Goal: Task Accomplishment & Management: Manage account settings

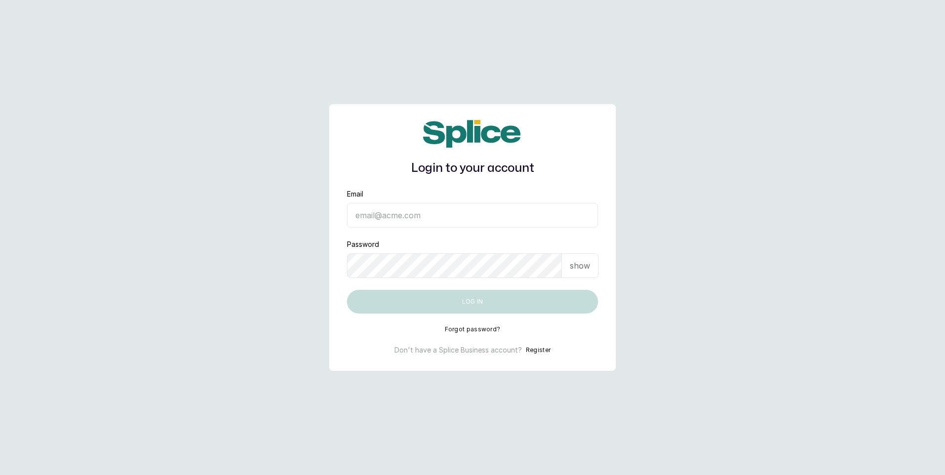
type input "tosinoyewole816@gmail.com"
click at [581, 264] on p "show" at bounding box center [580, 266] width 20 height 12
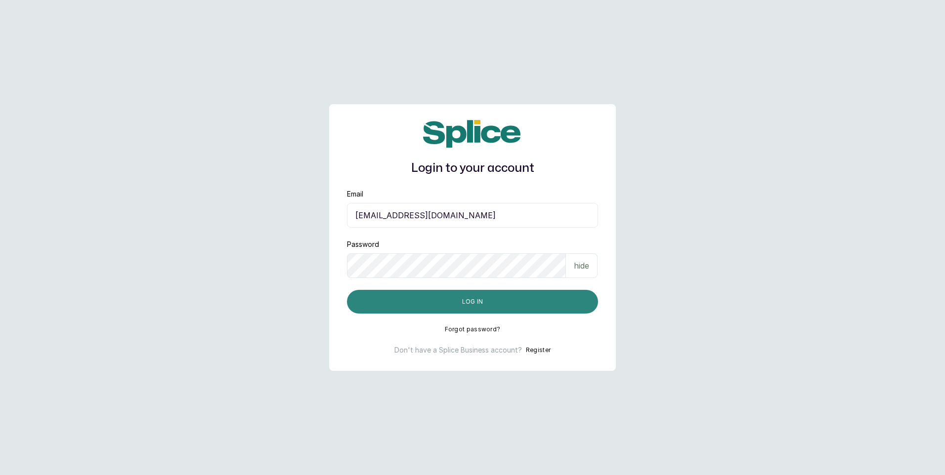
click at [489, 308] on button "Log in" at bounding box center [472, 302] width 251 height 24
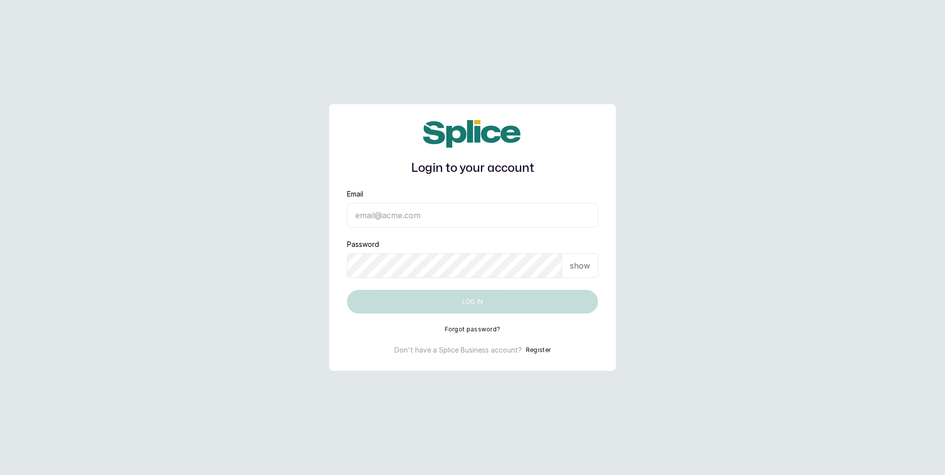
type input "tosinoyewole816@gmail.com"
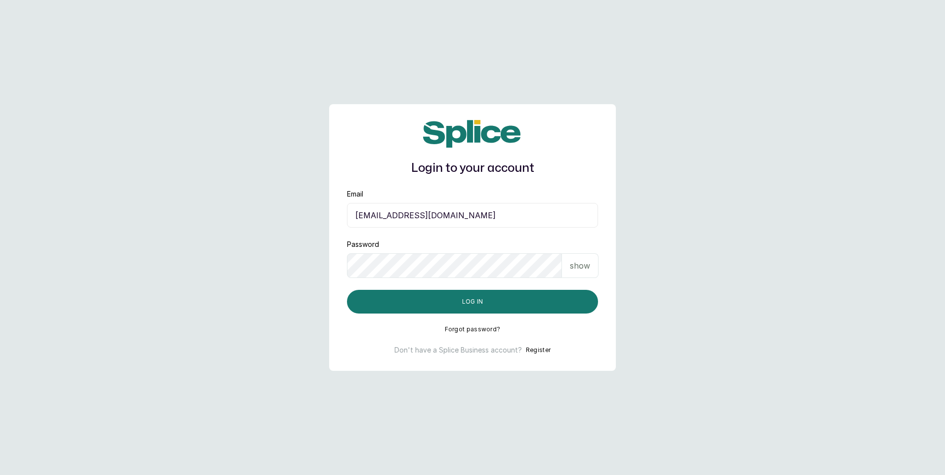
click at [587, 263] on p "show" at bounding box center [580, 266] width 20 height 12
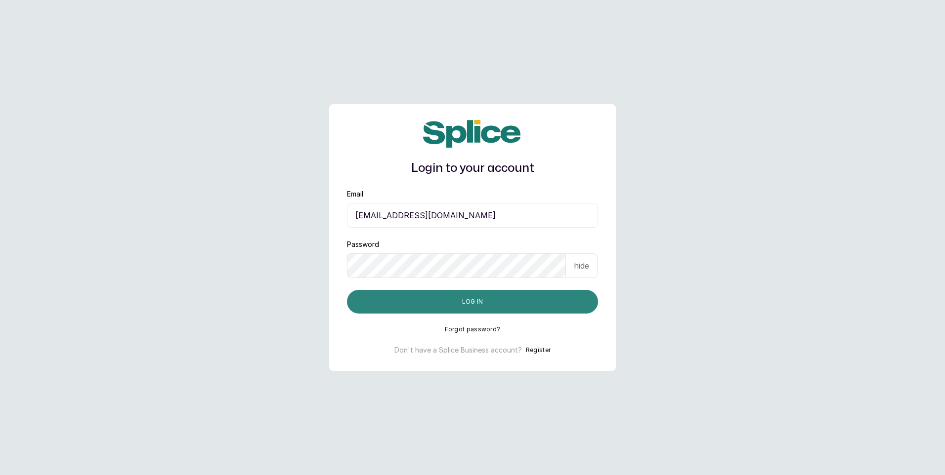
click at [502, 305] on button "Log in" at bounding box center [472, 302] width 251 height 24
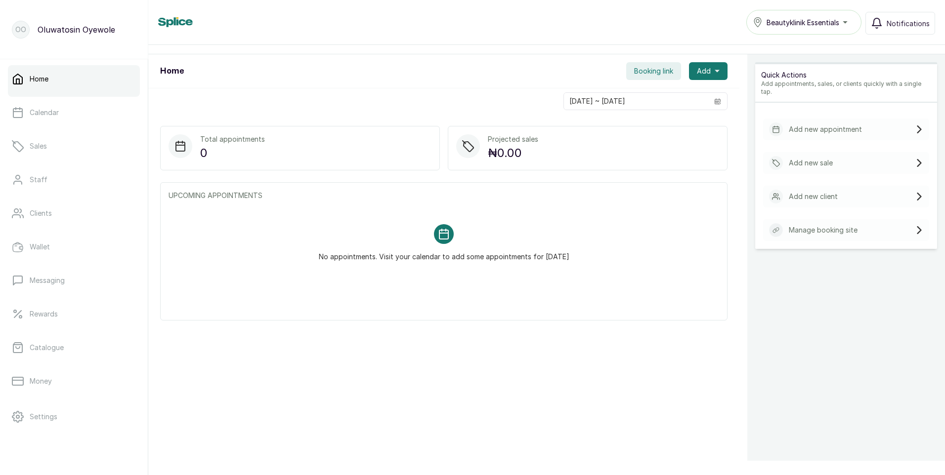
scroll to position [49, 0]
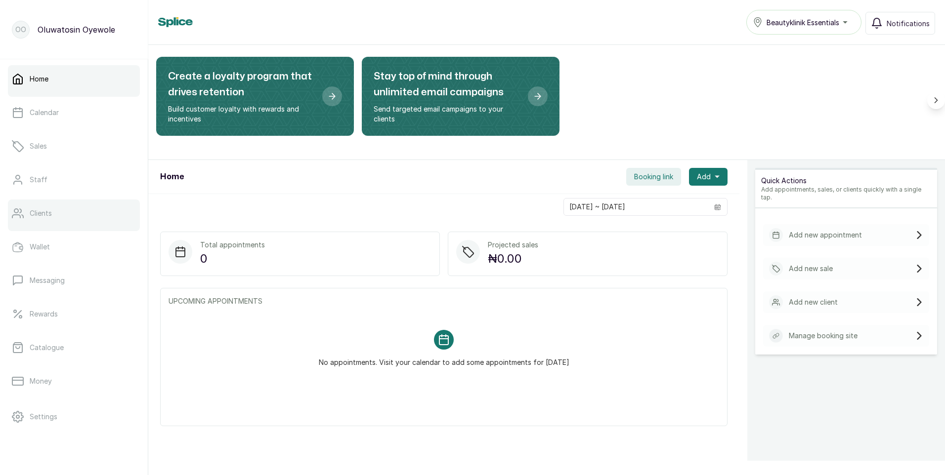
click at [51, 209] on p "Clients" at bounding box center [41, 213] width 22 height 10
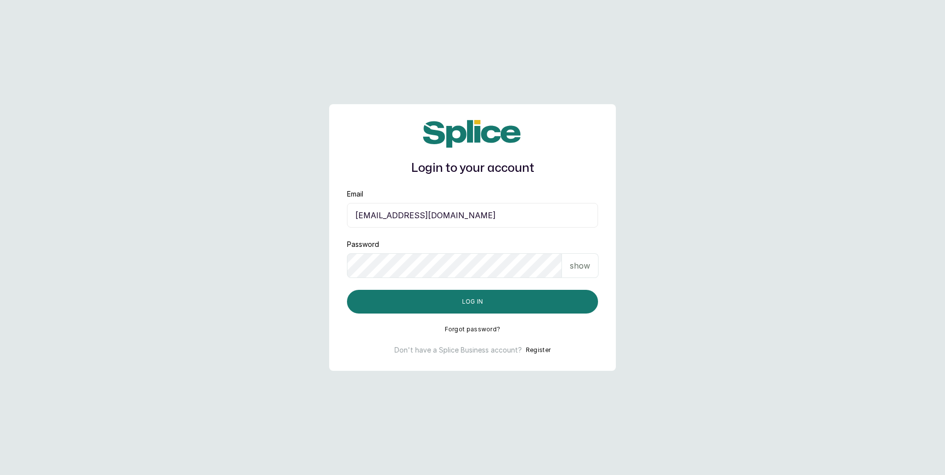
click at [504, 219] on input "tosinoyewole816@gmail.com" at bounding box center [472, 215] width 251 height 25
drag, startPoint x: 417, startPoint y: 214, endPoint x: 420, endPoint y: 219, distance: 6.0
click at [417, 214] on input "tosinoyewole816@gmail.com" at bounding box center [472, 215] width 251 height 25
type input "beautyklinikaesthetics@gmail.com"
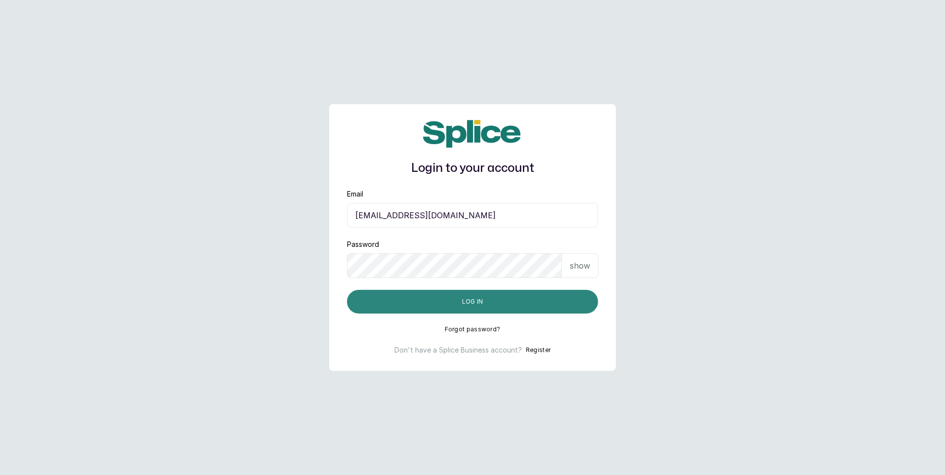
click at [510, 299] on button "Log in" at bounding box center [472, 302] width 251 height 24
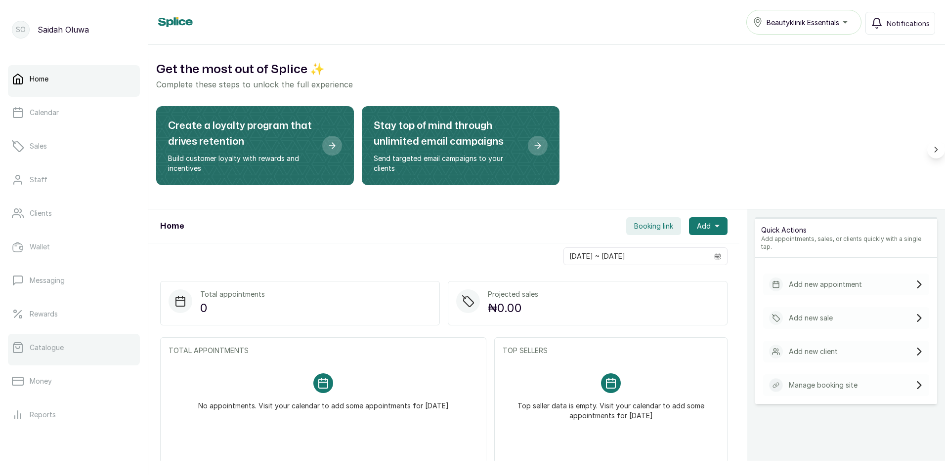
click at [49, 345] on p "Catalogue" at bounding box center [47, 348] width 34 height 10
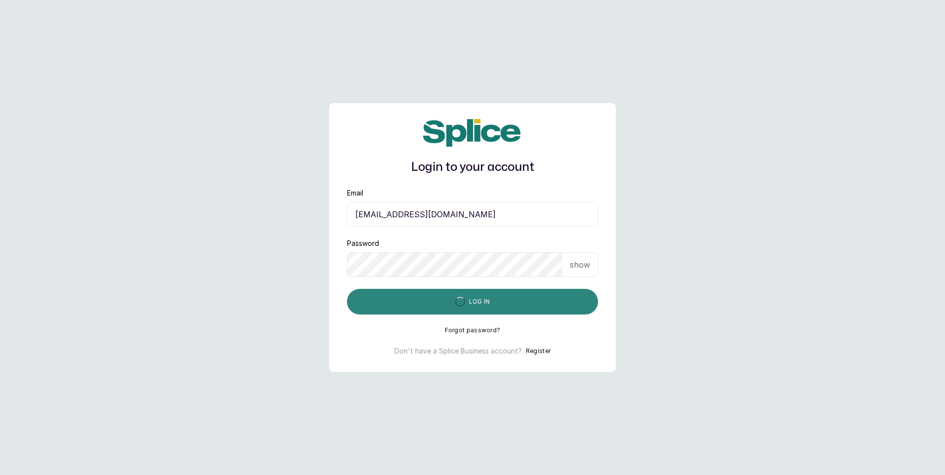
type input "beautyklinikaesthetics@gmail.com"
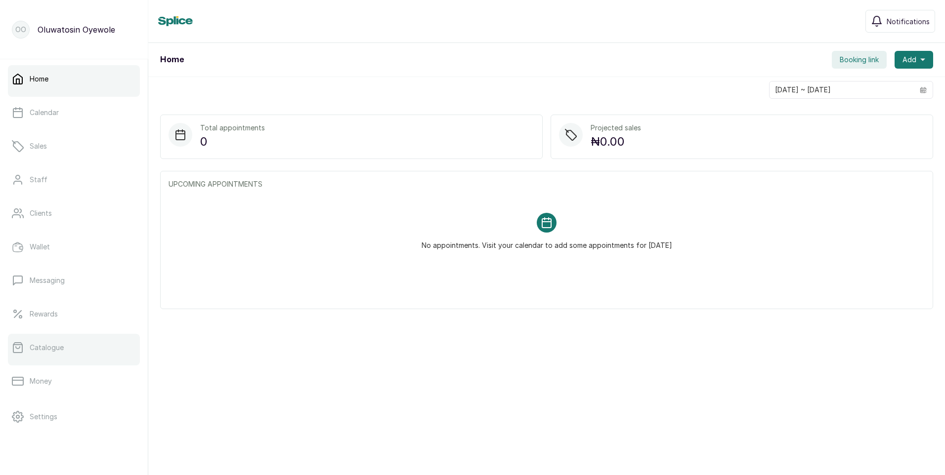
click at [52, 350] on p "Catalogue" at bounding box center [47, 348] width 34 height 10
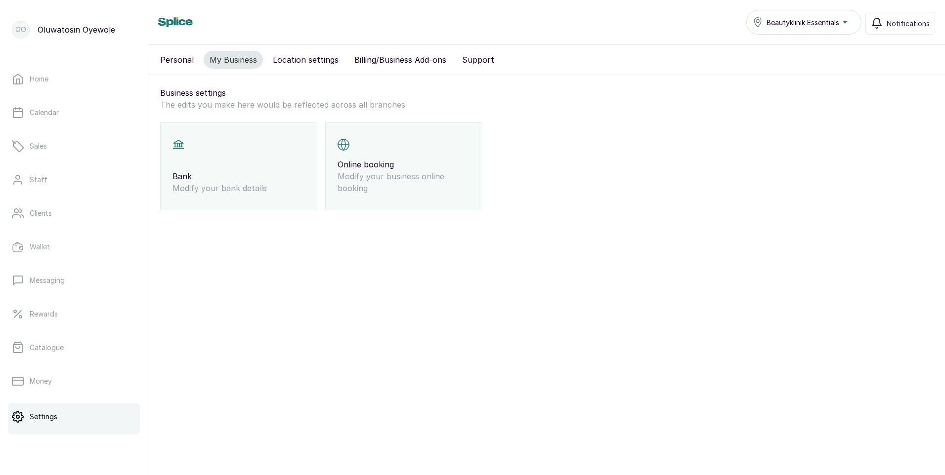
click at [839, 20] on span "Beautyklinik Essentials" at bounding box center [802, 22] width 73 height 10
click at [814, 68] on span "Beautyklinik Aesthetics & Medspa" at bounding box center [801, 66] width 71 height 12
click at [66, 413] on link "Settings" at bounding box center [74, 417] width 132 height 28
click at [192, 61] on button "Personal" at bounding box center [176, 60] width 45 height 18
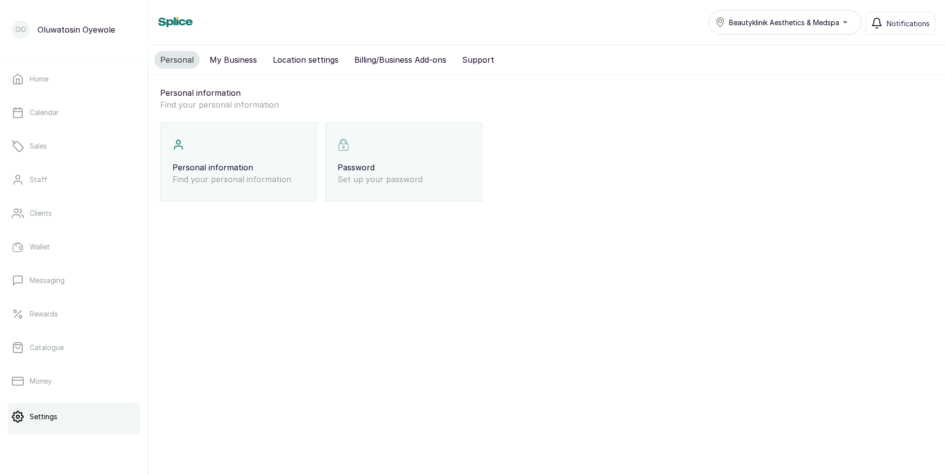
click at [266, 163] on p "Personal information" at bounding box center [238, 168] width 132 height 12
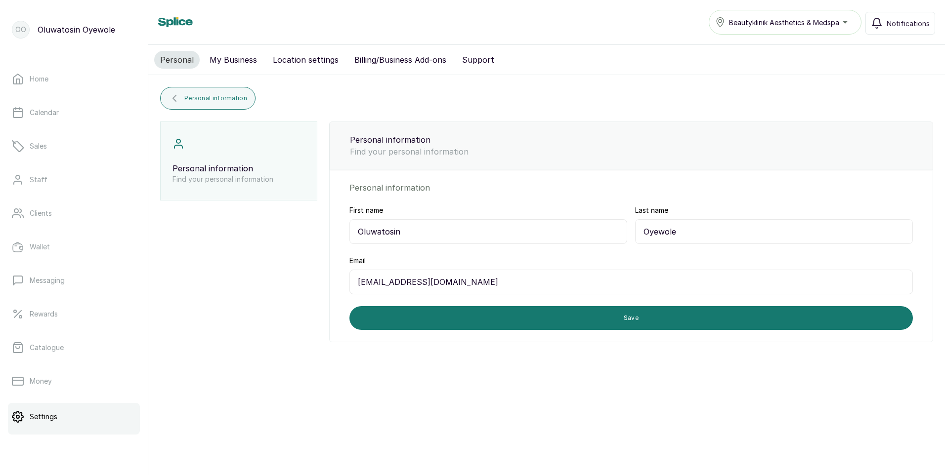
click at [238, 61] on button "My Business" at bounding box center [233, 60] width 59 height 18
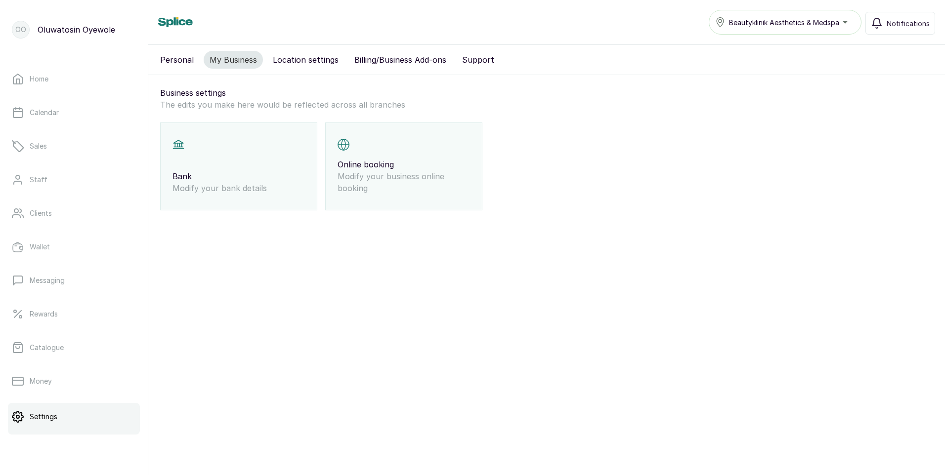
click at [307, 65] on button "Location settings" at bounding box center [306, 60] width 78 height 18
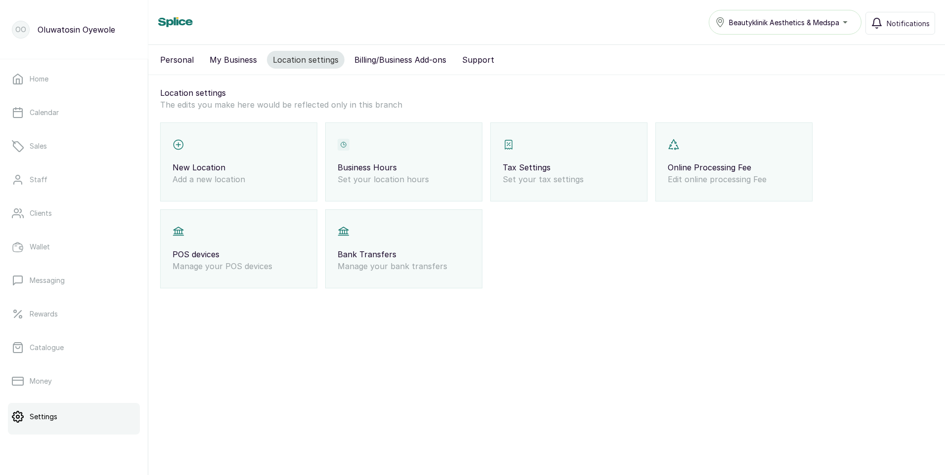
click at [367, 57] on button "Billing/Business Add-ons" at bounding box center [400, 60] width 104 height 18
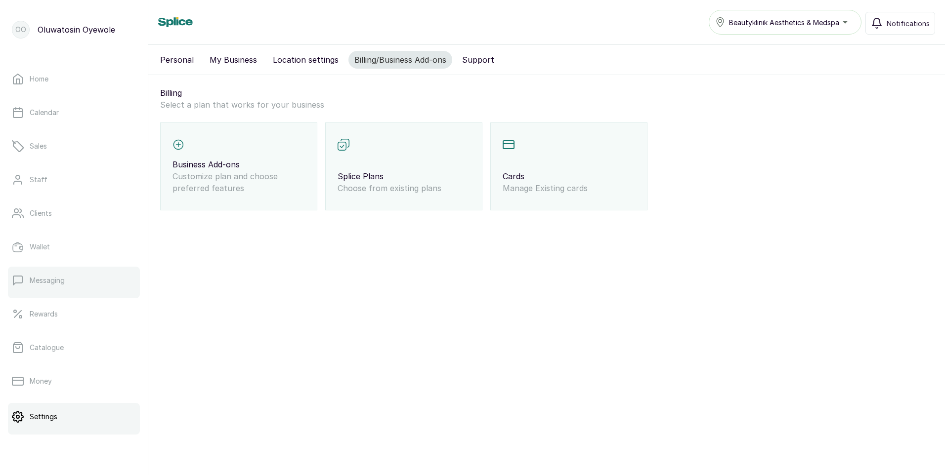
click at [57, 274] on link "Messaging" at bounding box center [74, 281] width 132 height 28
